Goal: Find specific page/section: Find specific page/section

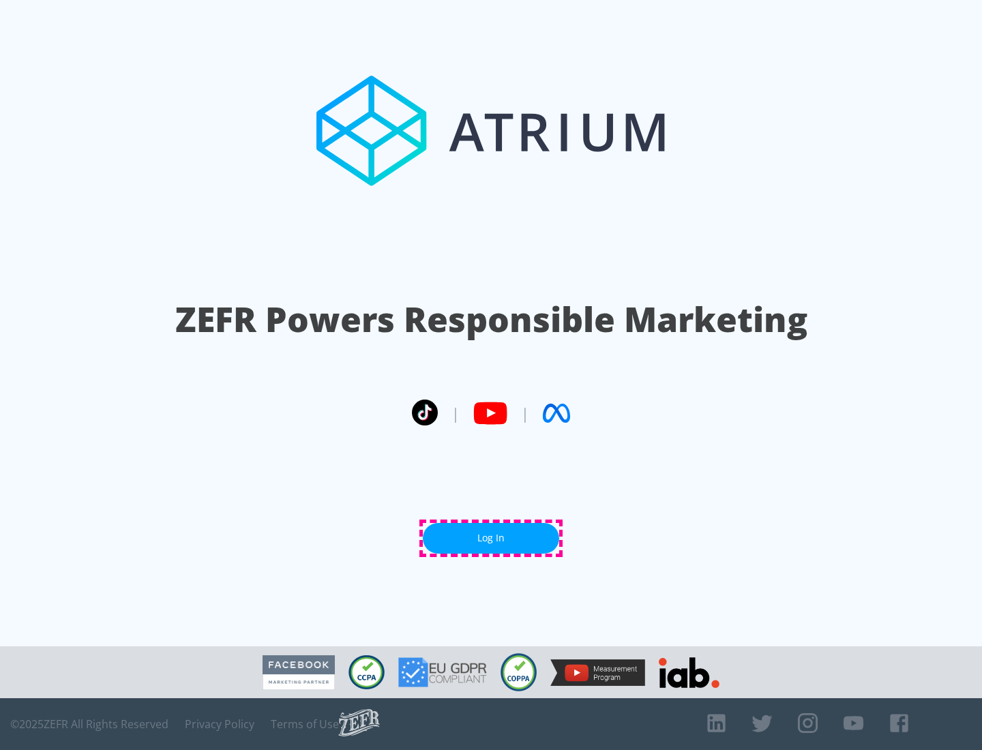
click at [491, 538] on link "Log In" at bounding box center [491, 538] width 136 height 31
